Goal: Task Accomplishment & Management: Use online tool/utility

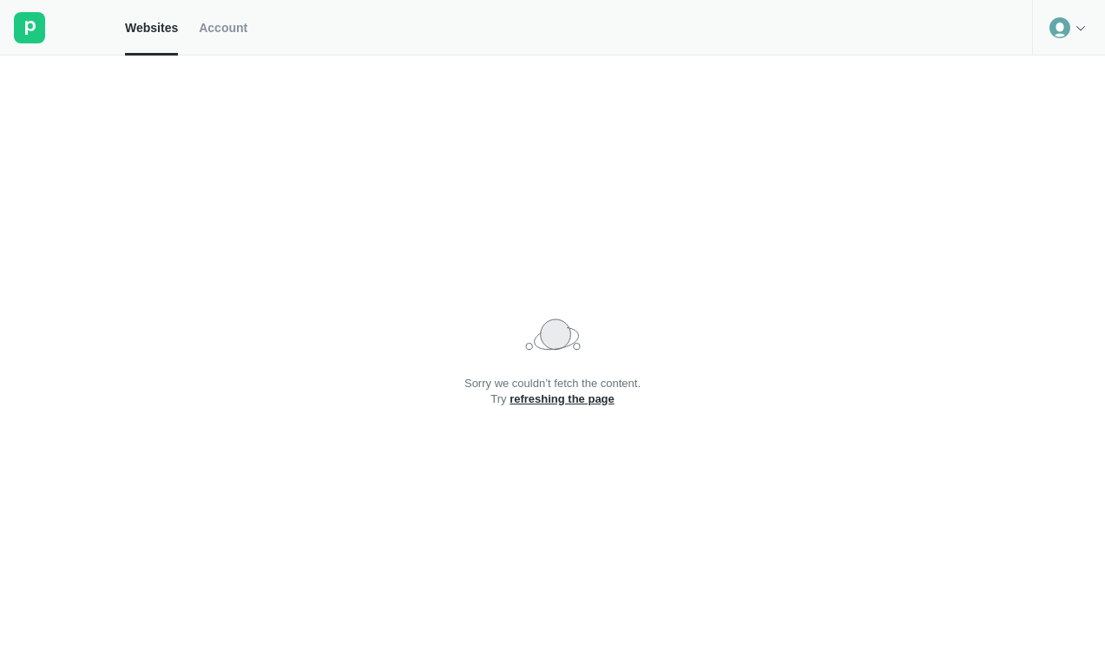
click at [171, 27] on span "Websites" at bounding box center [151, 28] width 53 height 16
click at [563, 385] on h2 "Sorry we couldn’t fetch the content. Try refreshing the page" at bounding box center [553, 391] width 176 height 31
click at [1038, 35] on div at bounding box center [1068, 28] width 73 height 56
click at [1071, 79] on div "Logout" at bounding box center [1068, 72] width 71 height 24
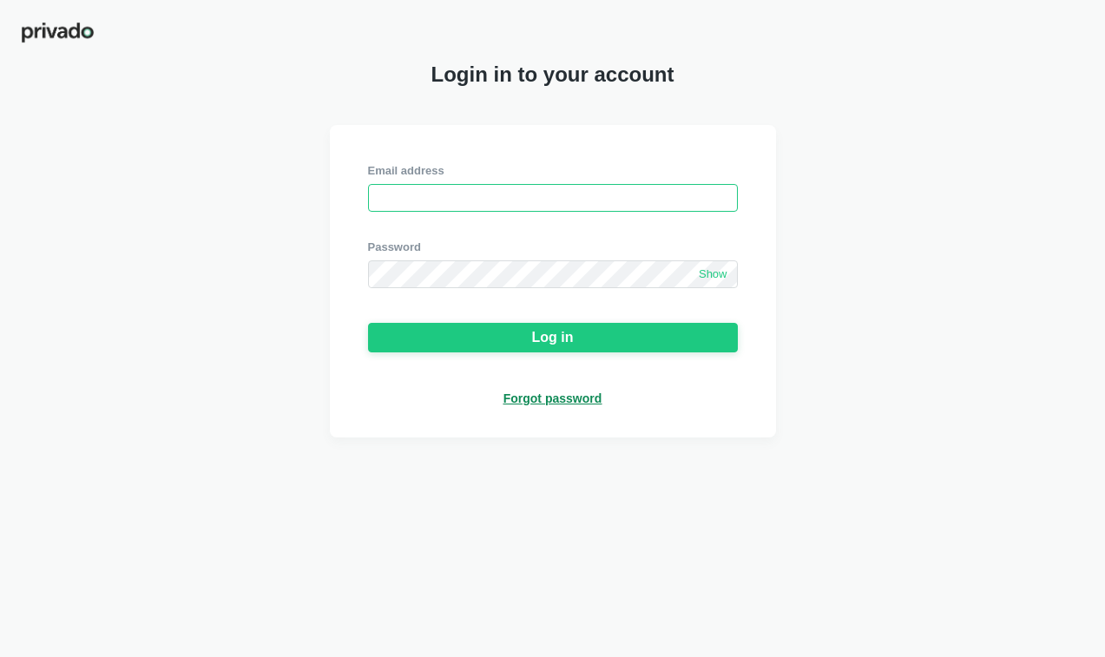
type input "[EMAIL_ADDRESS][DOMAIN_NAME]"
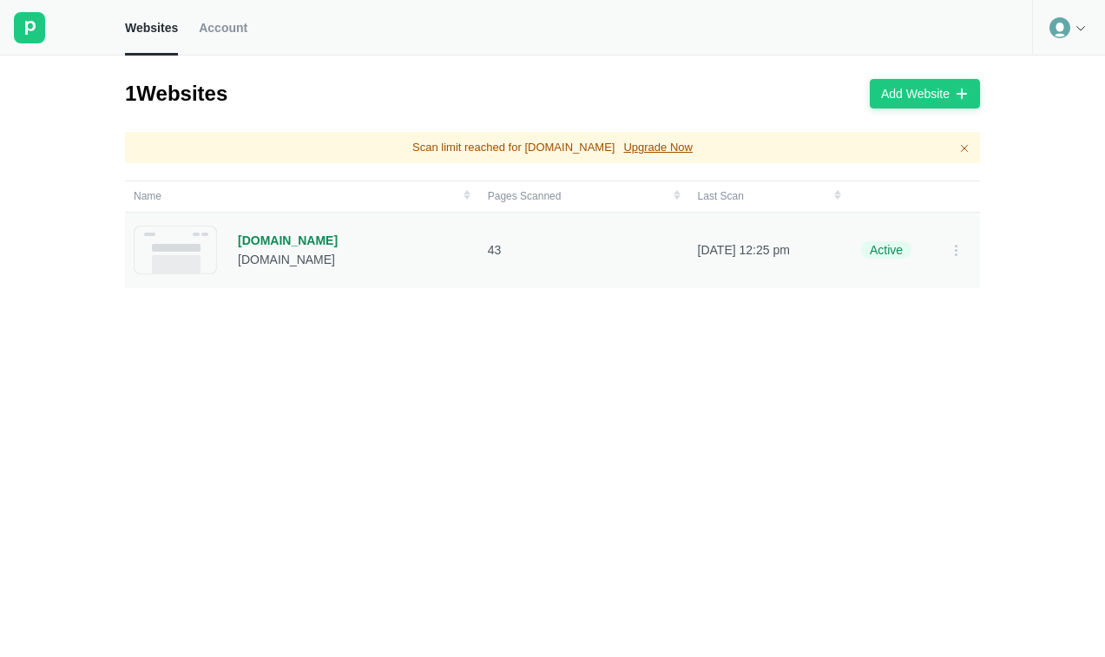
click at [277, 243] on div "[DOMAIN_NAME]" at bounding box center [288, 241] width 100 height 16
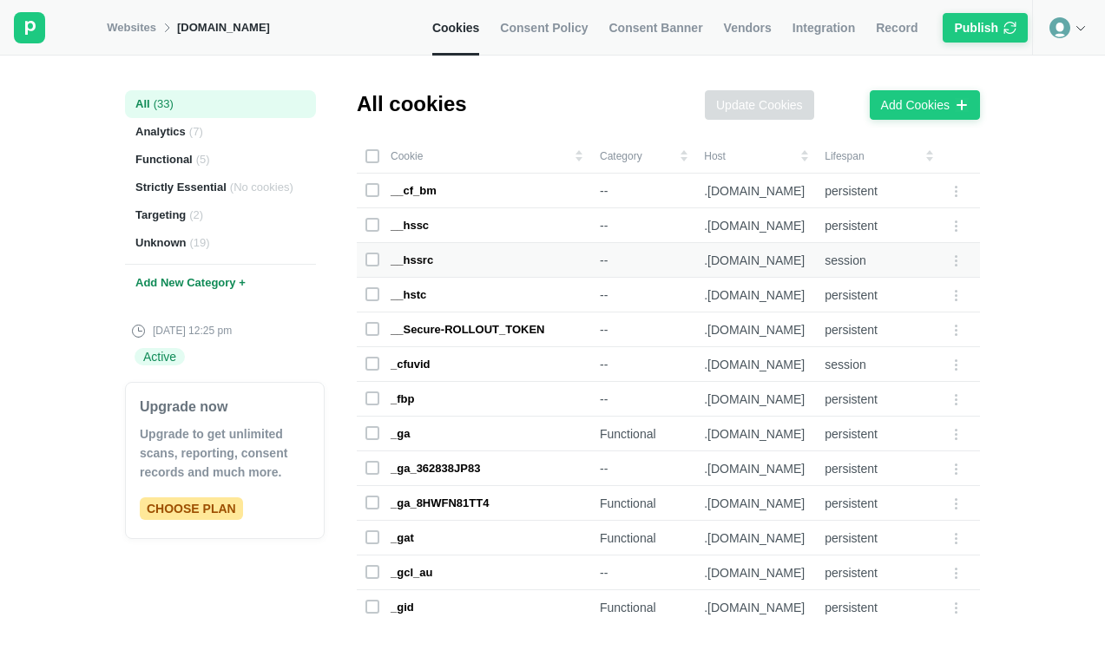
scroll to position [40, 0]
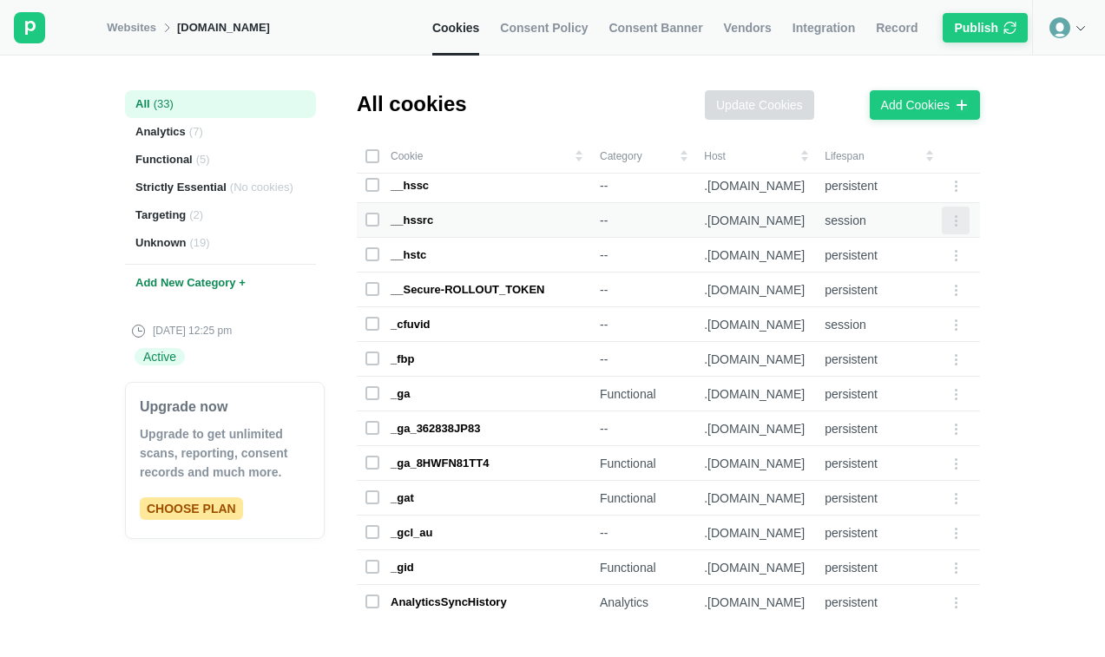
click at [955, 219] on icon at bounding box center [956, 221] width 14 height 14
click at [921, 228] on div "Edit cookie" at bounding box center [904, 223] width 73 height 24
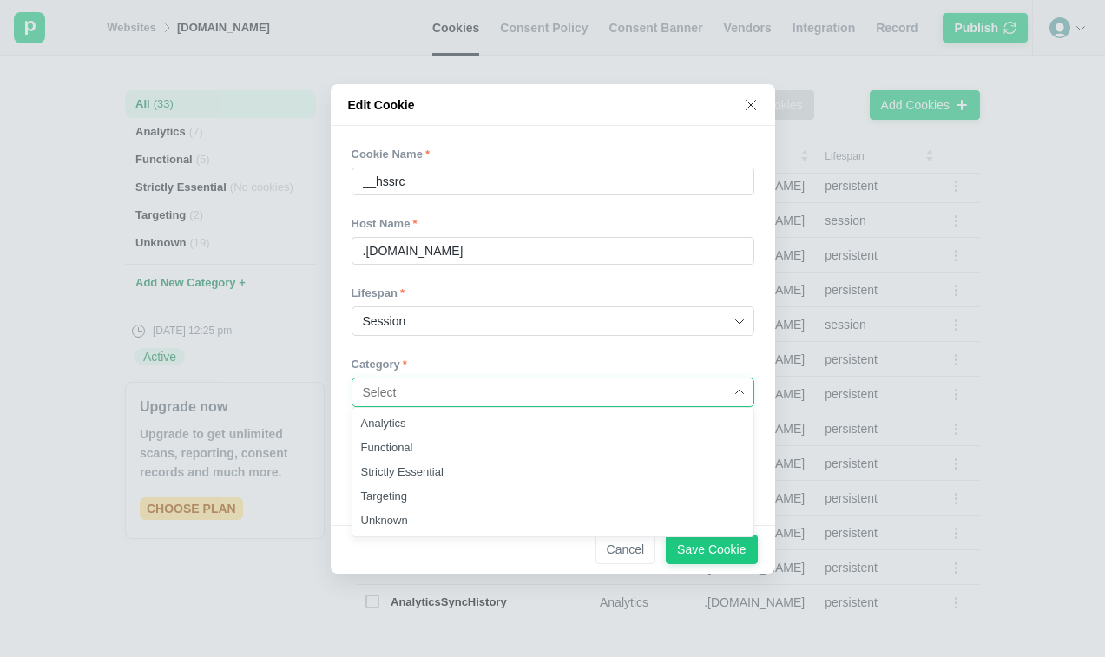
click at [549, 393] on input at bounding box center [546, 393] width 367 height 28
click at [750, 116] on div "Edit Cookie" at bounding box center [553, 105] width 445 height 42
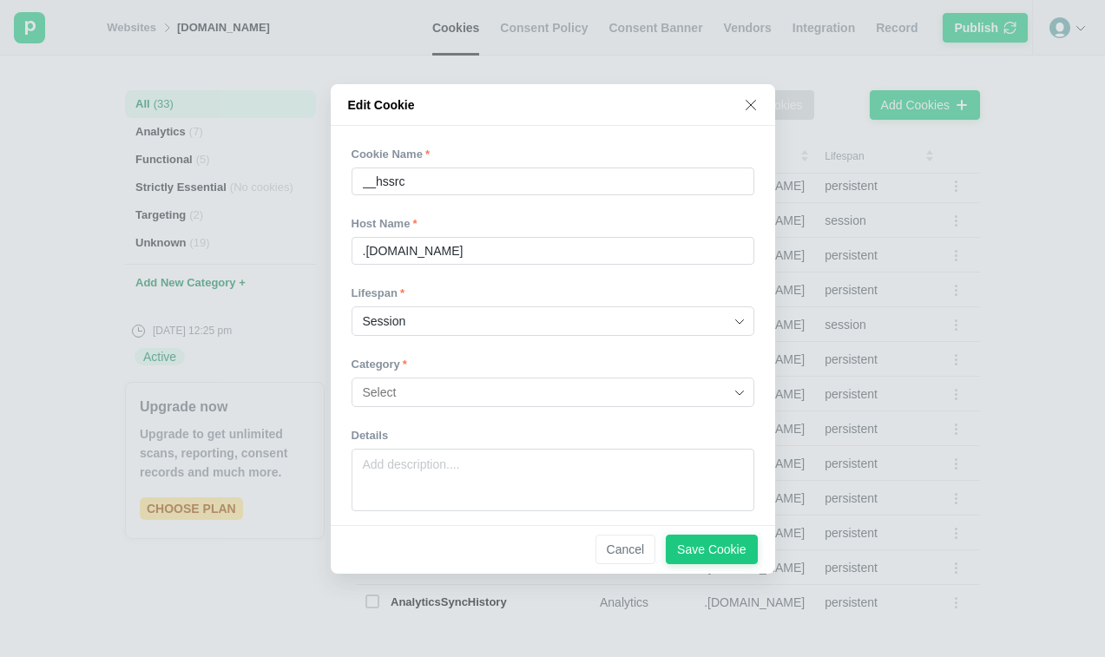
click at [750, 112] on div "Edit Cookie" at bounding box center [553, 105] width 445 height 42
click at [759, 104] on div "Edit Cookie" at bounding box center [553, 105] width 445 height 42
click at [758, 109] on div "Edit Cookie" at bounding box center [553, 105] width 445 height 42
click at [747, 108] on icon at bounding box center [751, 105] width 14 height 14
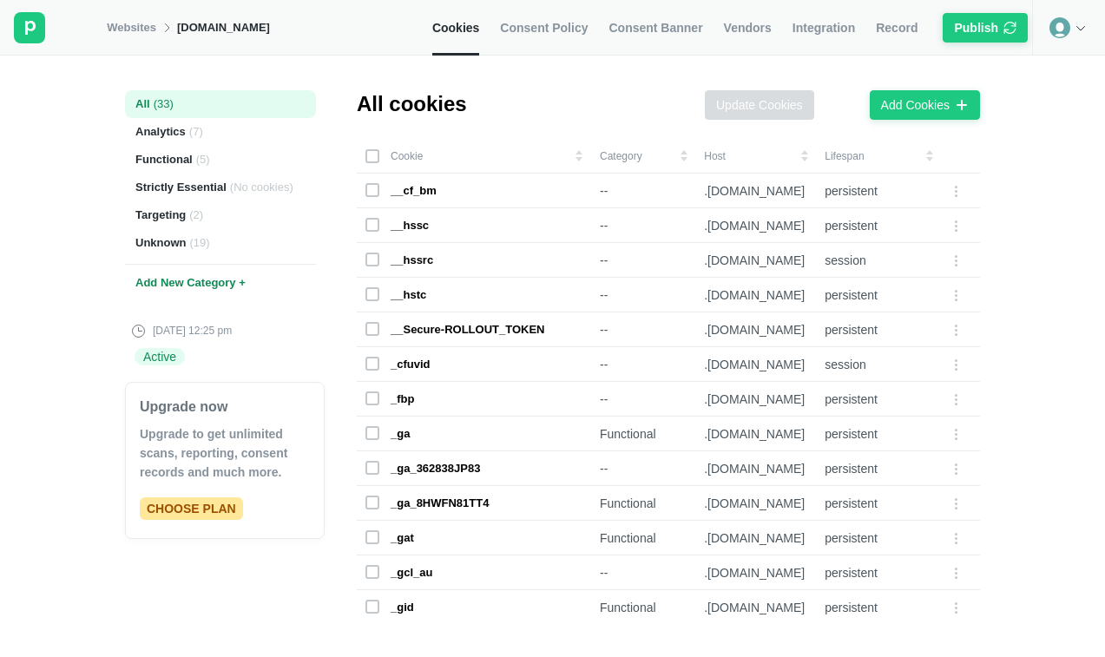
scroll to position [0, 0]
